Goal: Task Accomplishment & Management: Complete application form

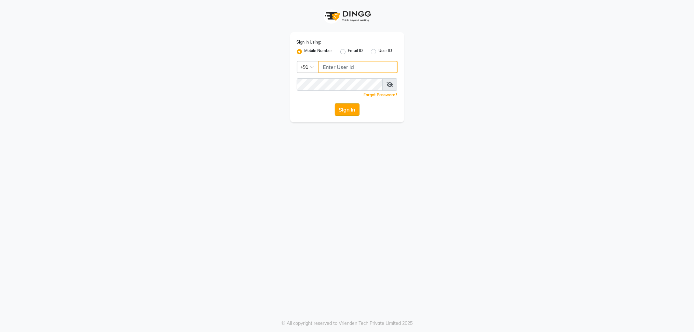
type input "8123812376"
click at [343, 112] on button "Sign In" at bounding box center [347, 109] width 25 height 12
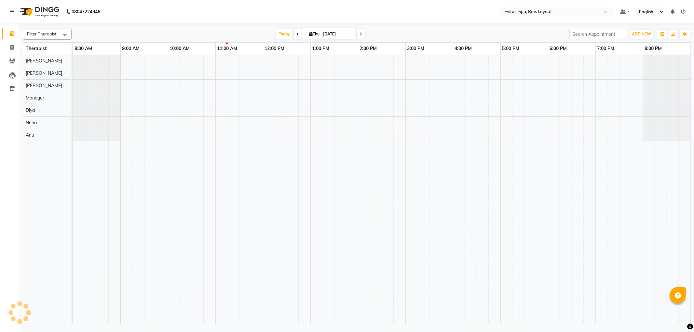
select select "en"
click at [252, 75] on div at bounding box center [381, 189] width 617 height 269
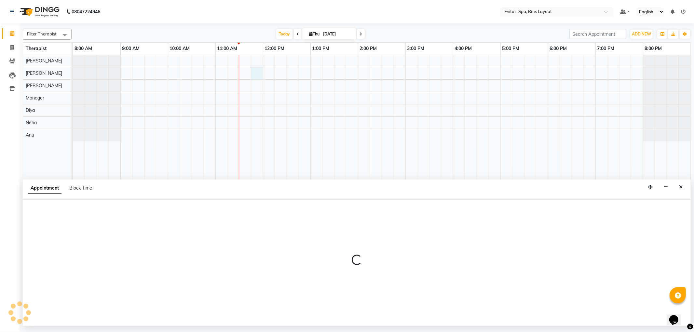
select select "70222"
select select "705"
select select "tentative"
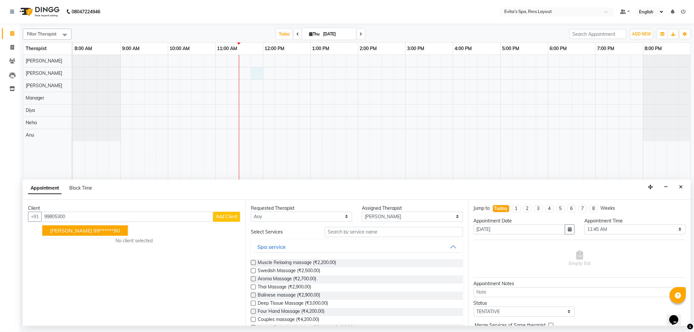
click at [101, 228] on ngb-highlight "99******90" at bounding box center [106, 230] width 27 height 7
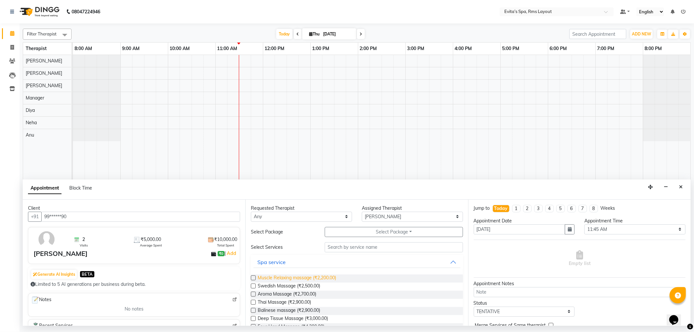
type input "99******90"
click at [267, 276] on span "Muscle Relaxing massage (₹2,200.00)" at bounding box center [297, 278] width 78 height 8
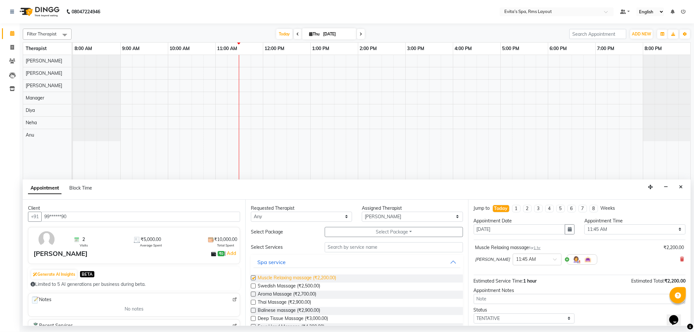
checkbox input "false"
click at [552, 314] on select "Select TENTATIVE CONFIRM CHECK-IN UPCOMING" at bounding box center [524, 319] width 101 height 10
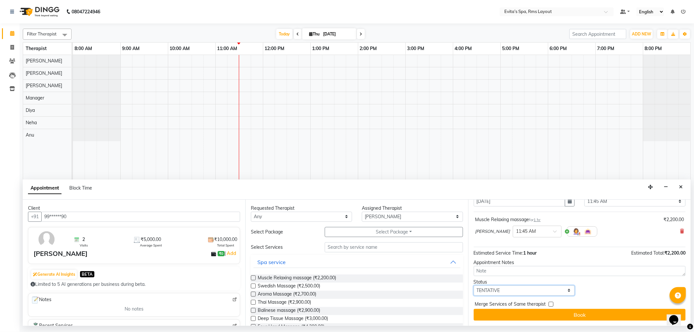
click at [518, 291] on select "Select TENTATIVE CONFIRM CHECK-IN UPCOMING" at bounding box center [524, 291] width 101 height 10
select select "confirm booking"
click at [474, 286] on select "Select TENTATIVE CONFIRM CHECK-IN UPCOMING" at bounding box center [524, 291] width 101 height 10
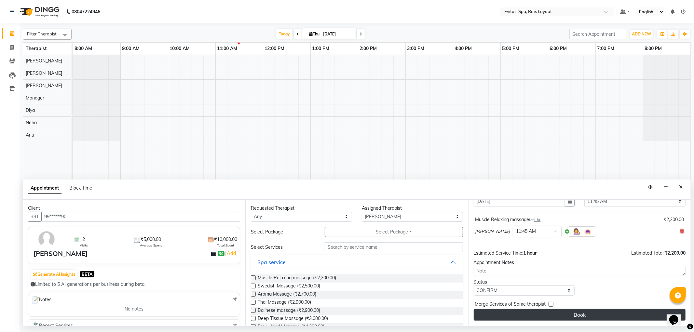
click at [594, 316] on button "Book" at bounding box center [580, 315] width 212 height 12
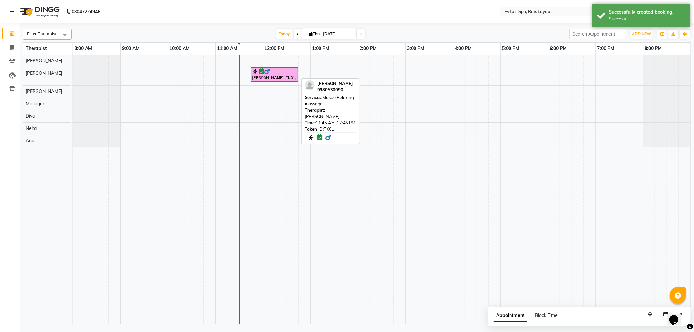
click at [284, 76] on div "[PERSON_NAME], TK01, 11:45 AM-12:45 PM, Muscle Relaxing massage" at bounding box center [274, 74] width 46 height 12
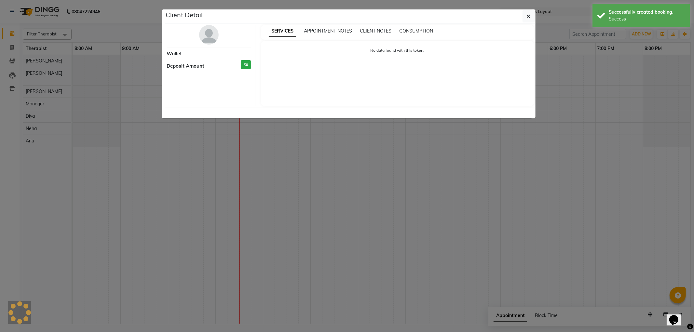
select select "6"
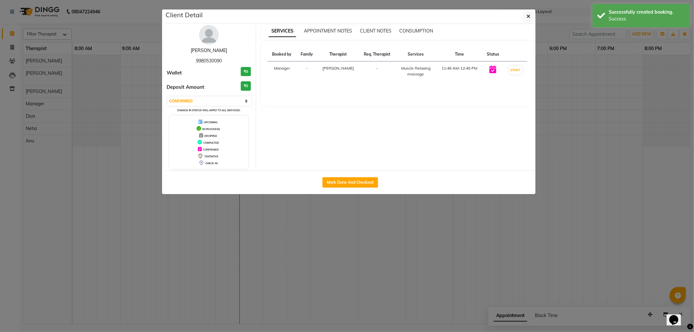
click at [212, 52] on link "[PERSON_NAME]" at bounding box center [209, 50] width 36 height 6
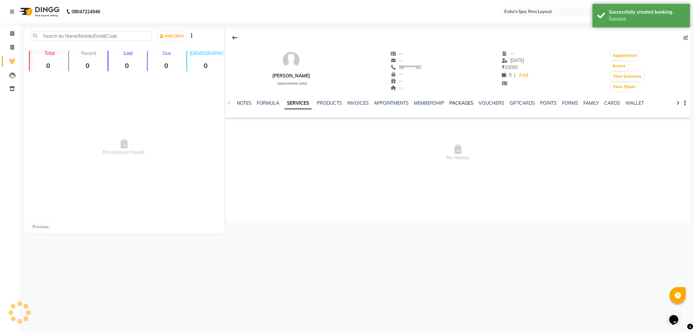
click at [464, 105] on link "PACKAGES" at bounding box center [461, 103] width 24 height 6
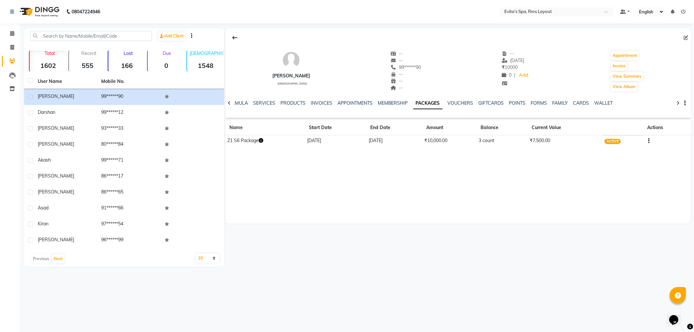
click at [229, 102] on icon at bounding box center [229, 103] width 3 height 5
click at [228, 103] on icon at bounding box center [229, 103] width 3 height 5
click at [269, 101] on link "SERVICES" at bounding box center [274, 103] width 22 height 6
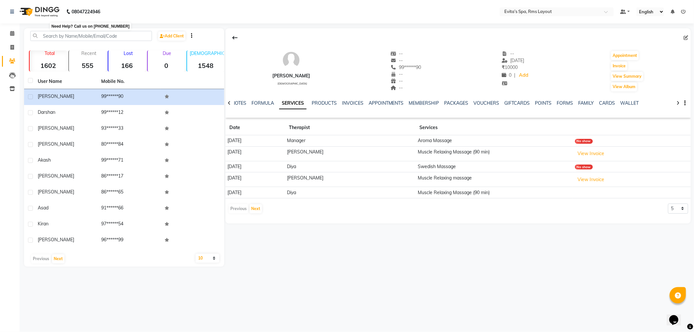
click at [46, 12] on img at bounding box center [39, 12] width 45 height 18
click at [37, 13] on img at bounding box center [39, 12] width 45 height 18
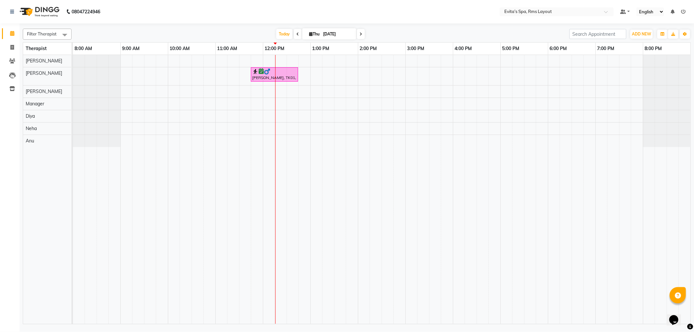
click at [293, 95] on div "[PERSON_NAME], TK01, 11:45 AM-12:45 PM, Muscle Relaxing massage" at bounding box center [381, 189] width 617 height 269
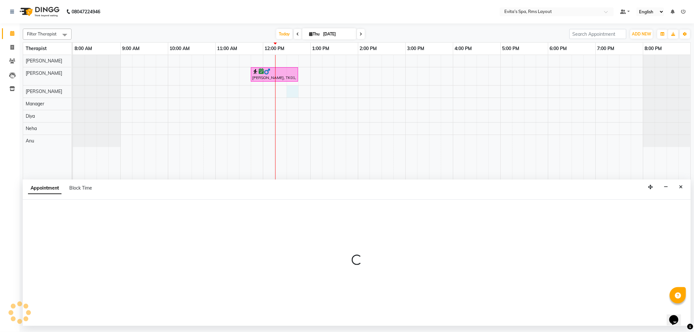
select select "70223"
select select "tentative"
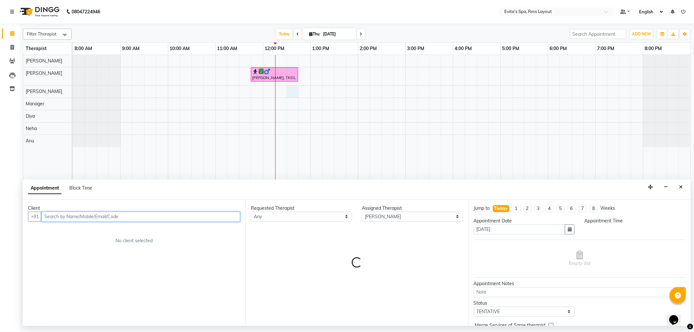
select select "750"
click at [109, 217] on input "text" at bounding box center [140, 217] width 199 height 10
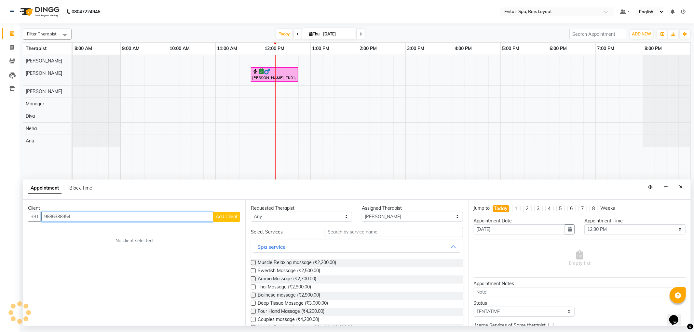
type input "9886338954"
click at [229, 220] on button "Add Client" at bounding box center [226, 217] width 27 height 10
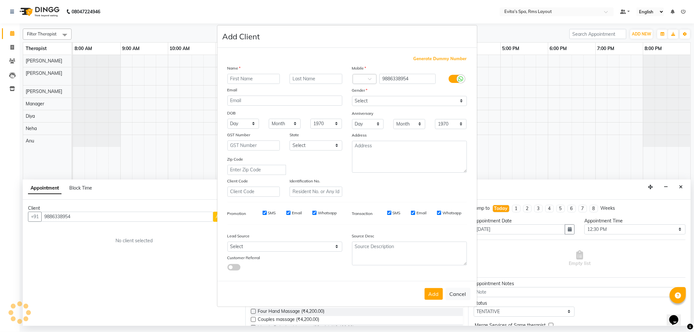
click at [261, 82] on input "text" at bounding box center [253, 79] width 53 height 10
click at [261, 79] on input "Arun" at bounding box center [253, 79] width 53 height 10
type input "Arun"
click at [376, 101] on select "Select [DEMOGRAPHIC_DATA] [DEMOGRAPHIC_DATA] Other Prefer Not To Say" at bounding box center [409, 101] width 115 height 10
select select "[DEMOGRAPHIC_DATA]"
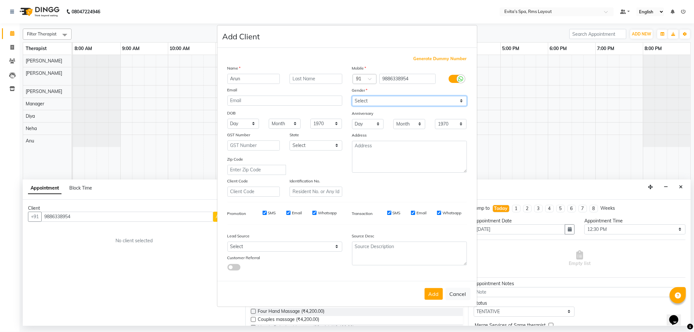
click at [352, 96] on select "Select [DEMOGRAPHIC_DATA] [DEMOGRAPHIC_DATA] Other Prefer Not To Say" at bounding box center [409, 101] width 115 height 10
click at [431, 291] on button "Add" at bounding box center [433, 294] width 18 height 12
type input "98******54"
select select
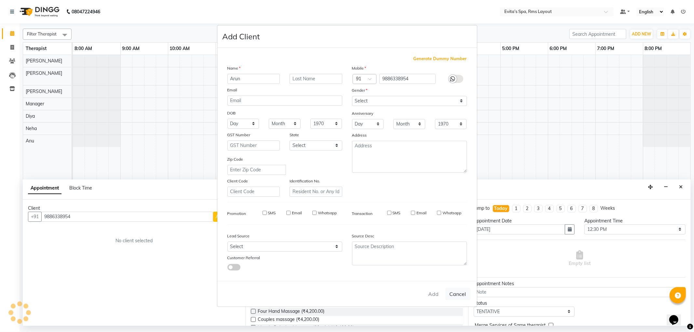
select select
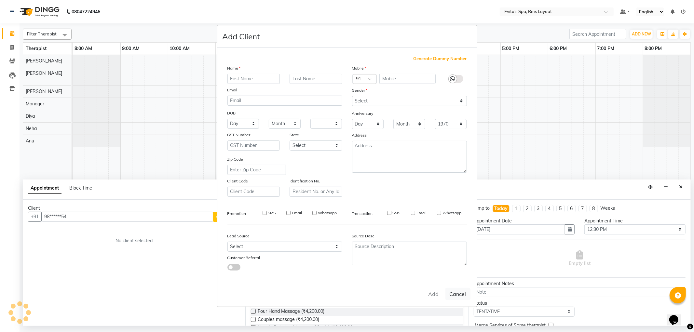
checkbox input "false"
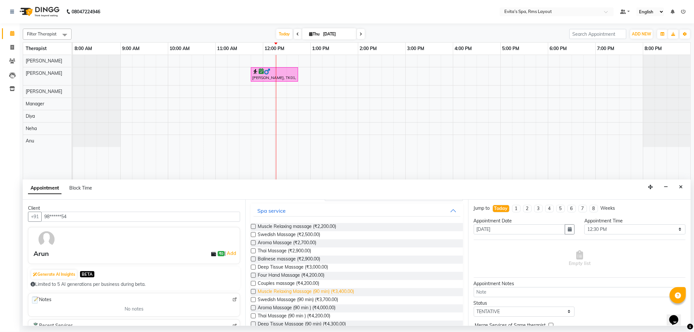
scroll to position [72, 0]
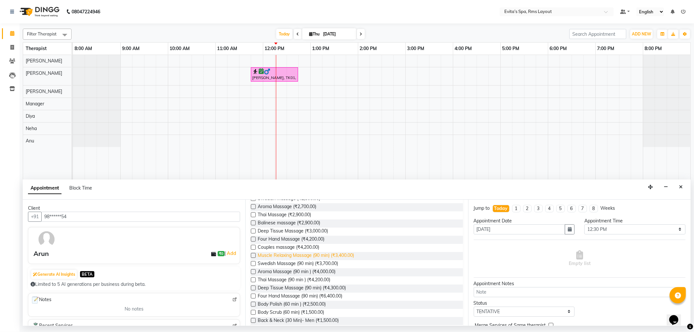
click at [328, 258] on span "Muscle Relaxing Massage (90 min) (₹3,400.00)" at bounding box center [306, 256] width 96 height 8
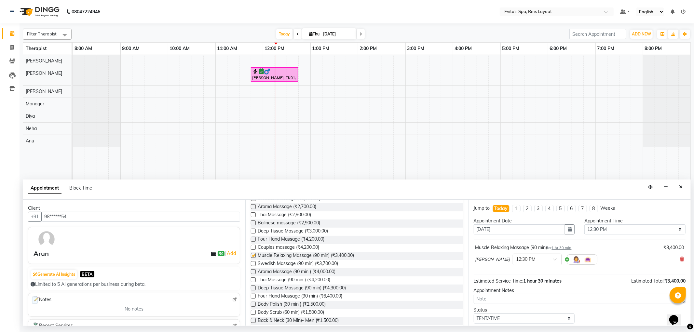
checkbox input "false"
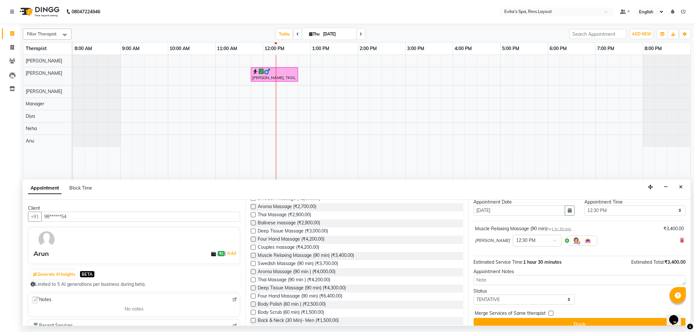
scroll to position [28, 0]
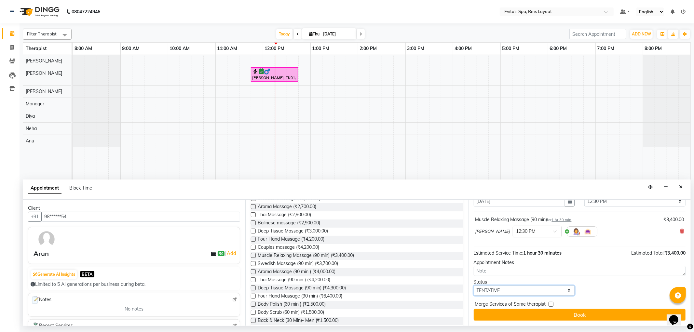
click at [521, 290] on select "Select TENTATIVE CONFIRM CHECK-IN UPCOMING" at bounding box center [524, 291] width 101 height 10
select select "confirm booking"
click at [474, 286] on select "Select TENTATIVE CONFIRM CHECK-IN UPCOMING" at bounding box center [524, 291] width 101 height 10
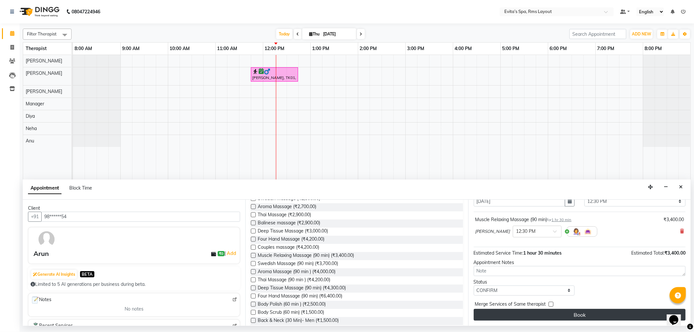
click at [589, 319] on button "Book" at bounding box center [580, 315] width 212 height 12
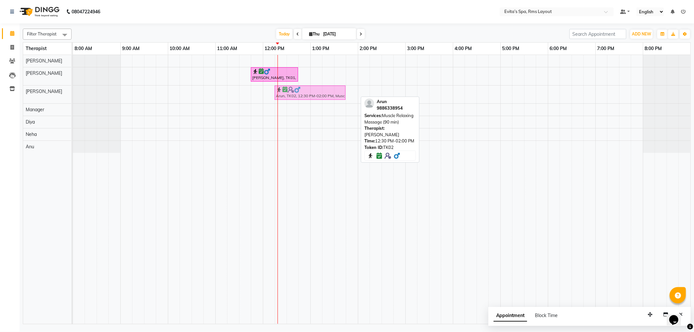
drag, startPoint x: 296, startPoint y: 95, endPoint x: 288, endPoint y: 95, distance: 8.5
click at [73, 95] on div "Arun, TK02, 12:30 PM-02:00 PM, Muscle Relaxing Massage (90 min) Arun, TK02, 12:…" at bounding box center [73, 95] width 0 height 18
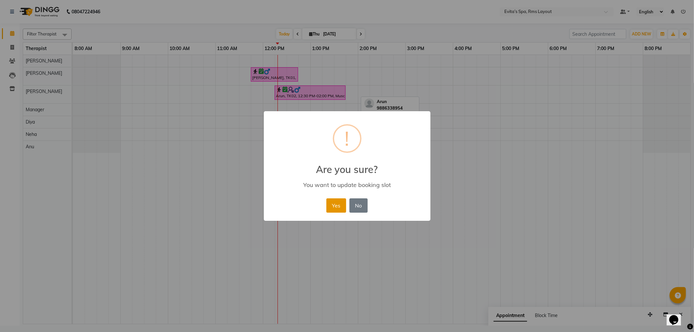
click at [339, 207] on button "Yes" at bounding box center [336, 205] width 20 height 14
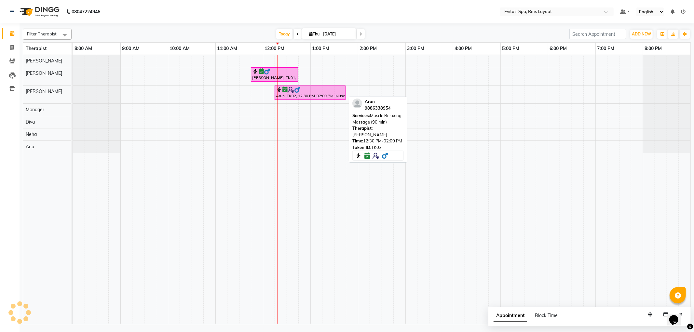
click at [319, 91] on div at bounding box center [310, 90] width 68 height 7
click at [325, 95] on div "Arun, TK02, 12:30 PM-02:00 PM, Muscle Relaxing Massage (90 min)" at bounding box center [310, 93] width 70 height 12
click at [321, 96] on div "Arun, TK02, 12:15 PM-01:45 PM, Muscle Relaxing Massage (90 min)" at bounding box center [310, 93] width 70 height 12
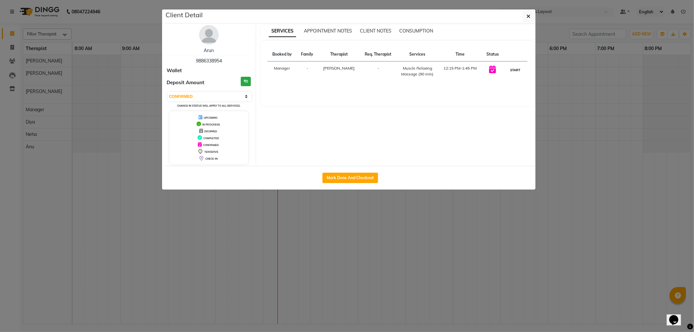
click at [518, 68] on button "START" at bounding box center [514, 70] width 13 height 8
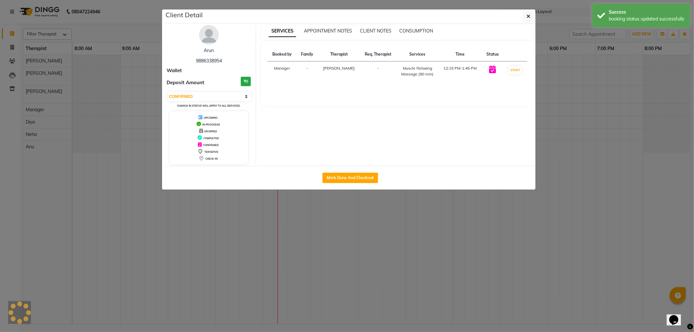
select select "1"
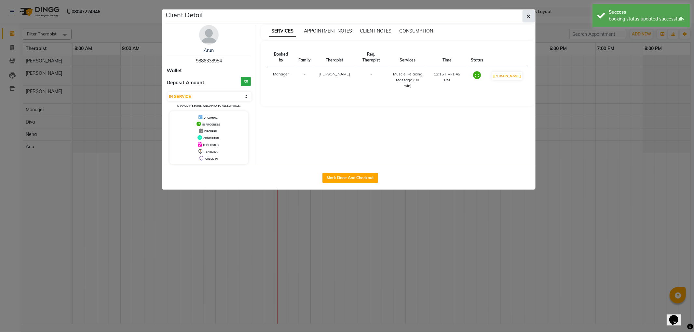
click at [527, 14] on icon "button" at bounding box center [529, 16] width 4 height 5
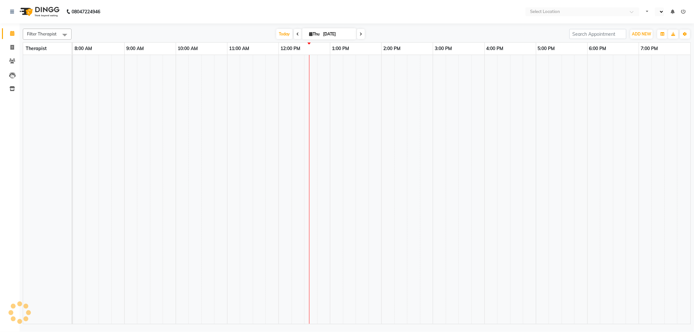
select select "en"
